Goal: Check status: Check status

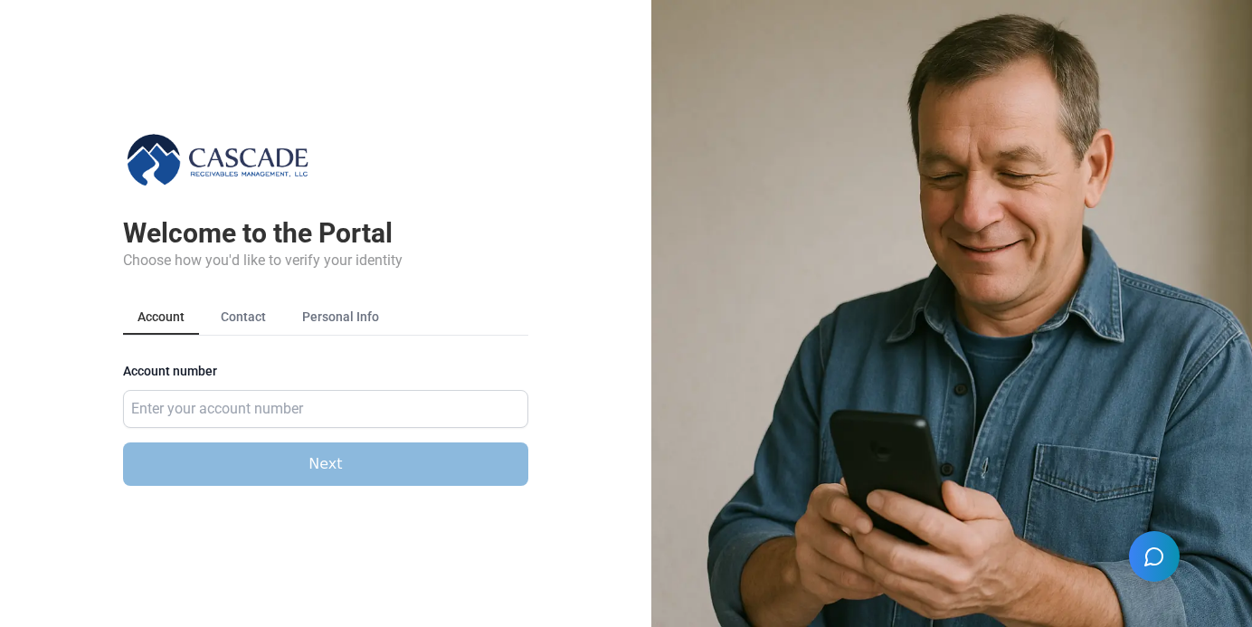
click at [630, 204] on main "Welcome to the Portal Choose how you'd like to verify your identity Account Con…" at bounding box center [325, 262] width 651 height 524
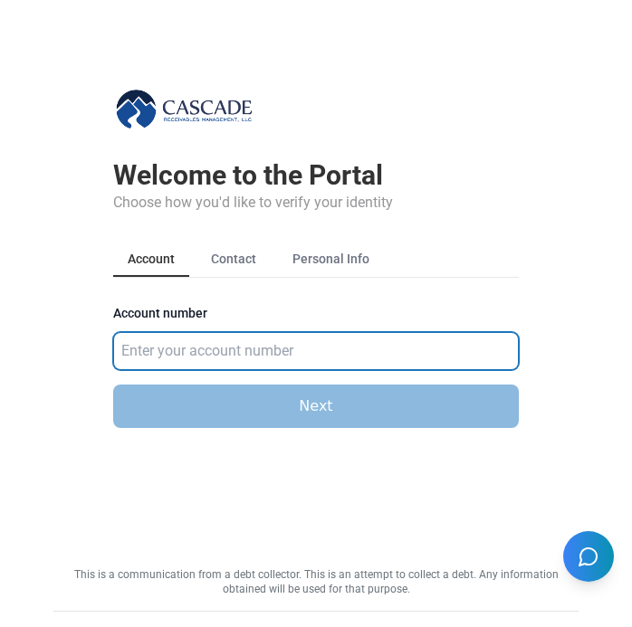
click at [312, 358] on input "Account number" at bounding box center [315, 351] width 405 height 38
type input "583921"
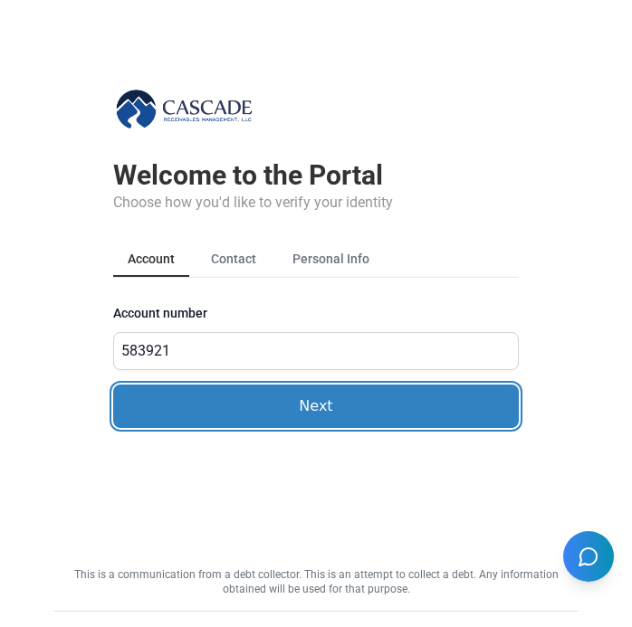
click at [242, 409] on button "Next" at bounding box center [315, 406] width 405 height 43
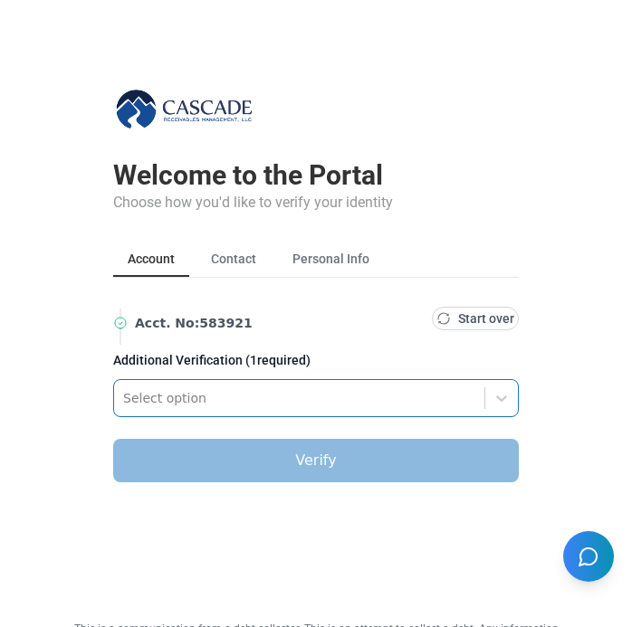
click at [283, 394] on div at bounding box center [299, 398] width 352 height 22
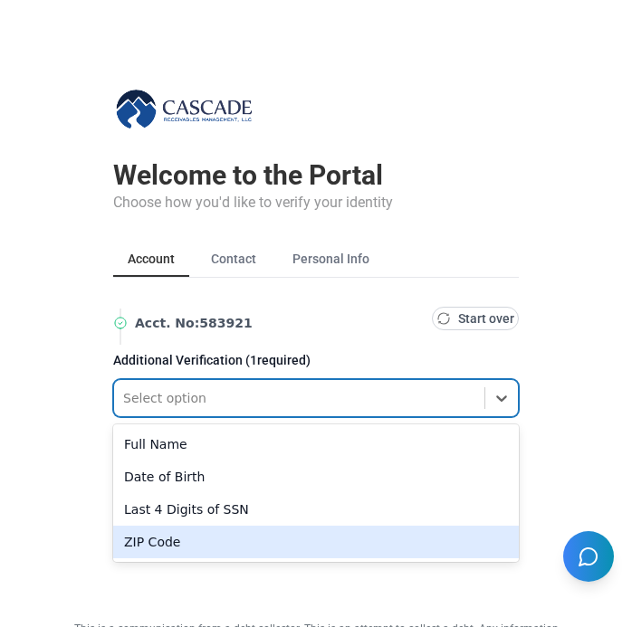
click at [165, 539] on div "ZIP Code" at bounding box center [315, 542] width 405 height 33
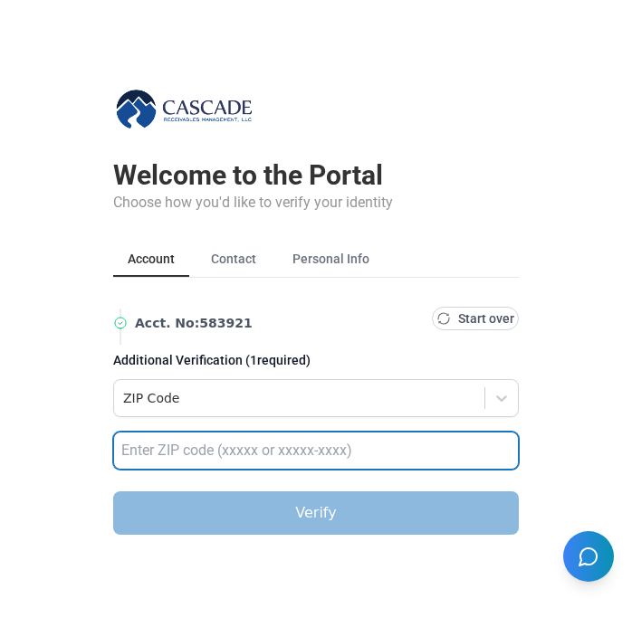
click at [169, 467] on input "text" at bounding box center [315, 451] width 405 height 38
type input "32789"
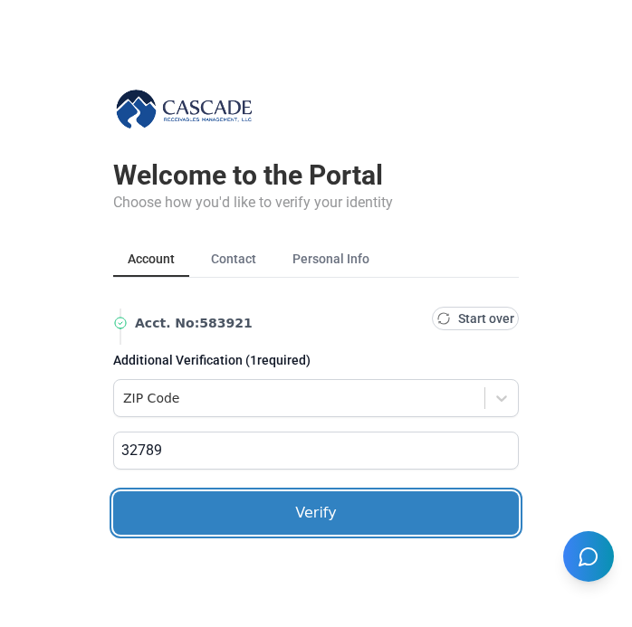
click at [235, 502] on button "Verify" at bounding box center [315, 512] width 405 height 43
